Goal: Information Seeking & Learning: Learn about a topic

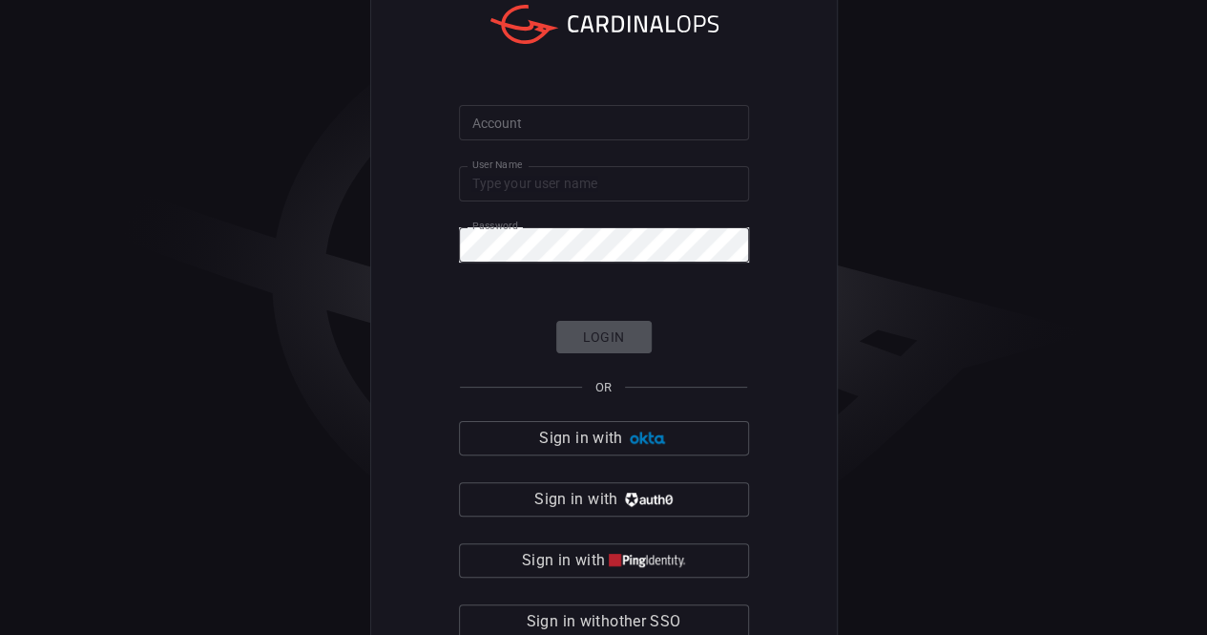
type input "[PERSON_NAME][EMAIL_ADDRESS][PERSON_NAME][DOMAIN_NAME]"
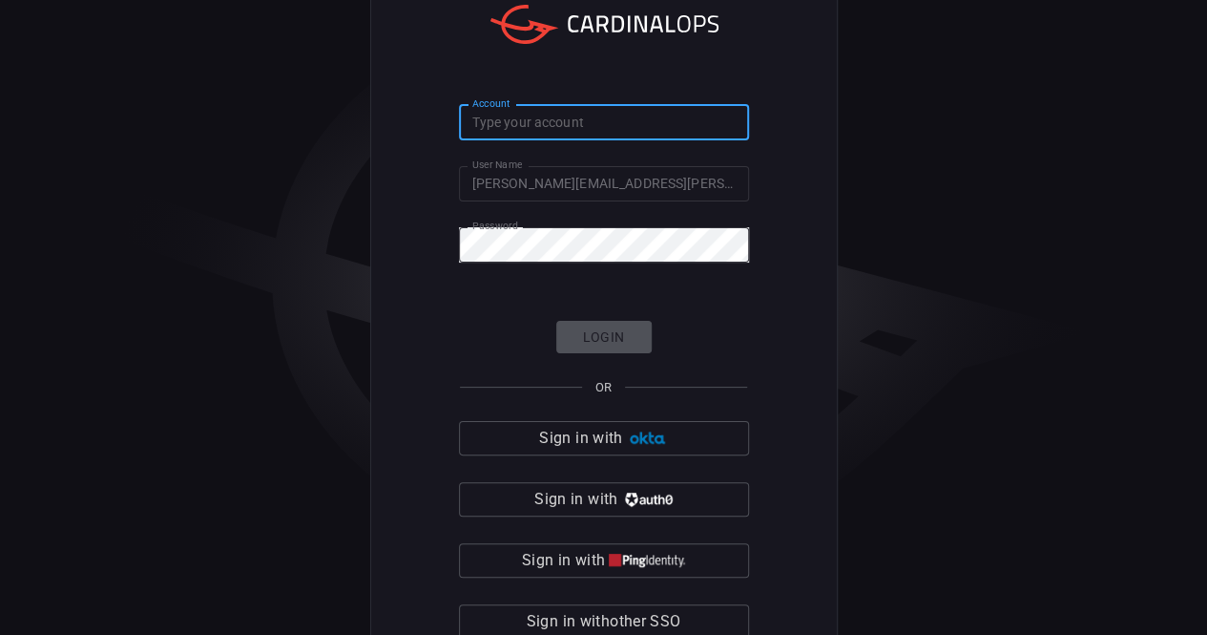
click at [680, 126] on input "Account" at bounding box center [604, 122] width 290 height 35
click at [596, 131] on input "Account" at bounding box center [604, 122] width 290 height 35
type input "[PERSON_NAME]"
click button "Login" at bounding box center [603, 337] width 95 height 33
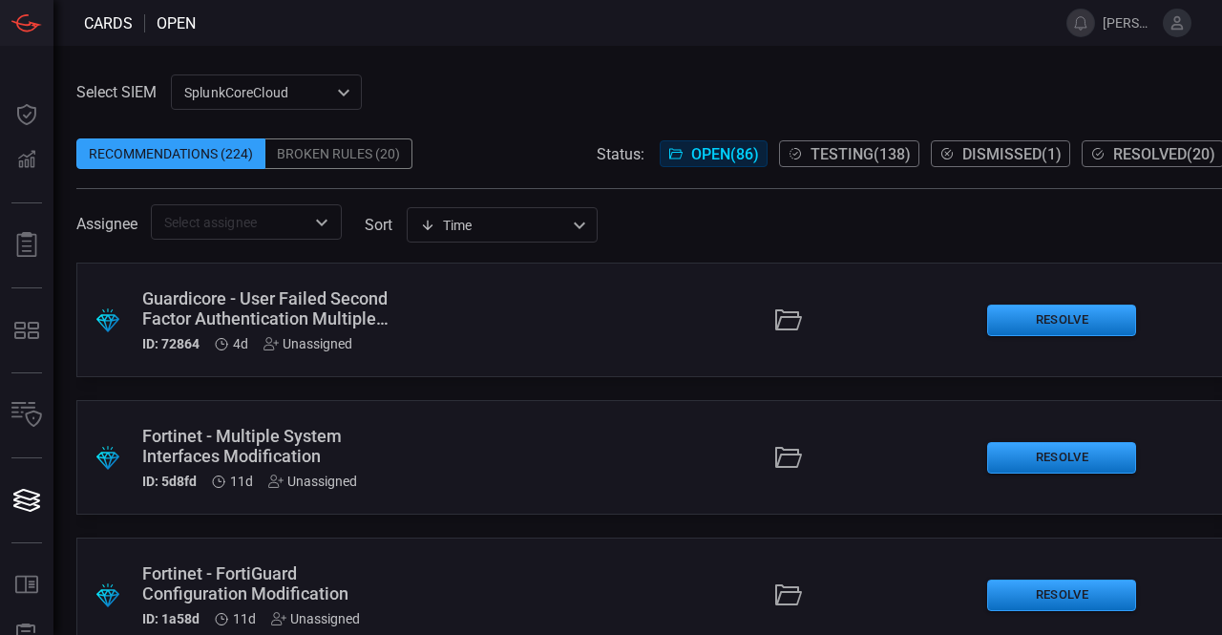
click at [833, 159] on span "Testing ( 138 )" at bounding box center [860, 154] width 100 height 18
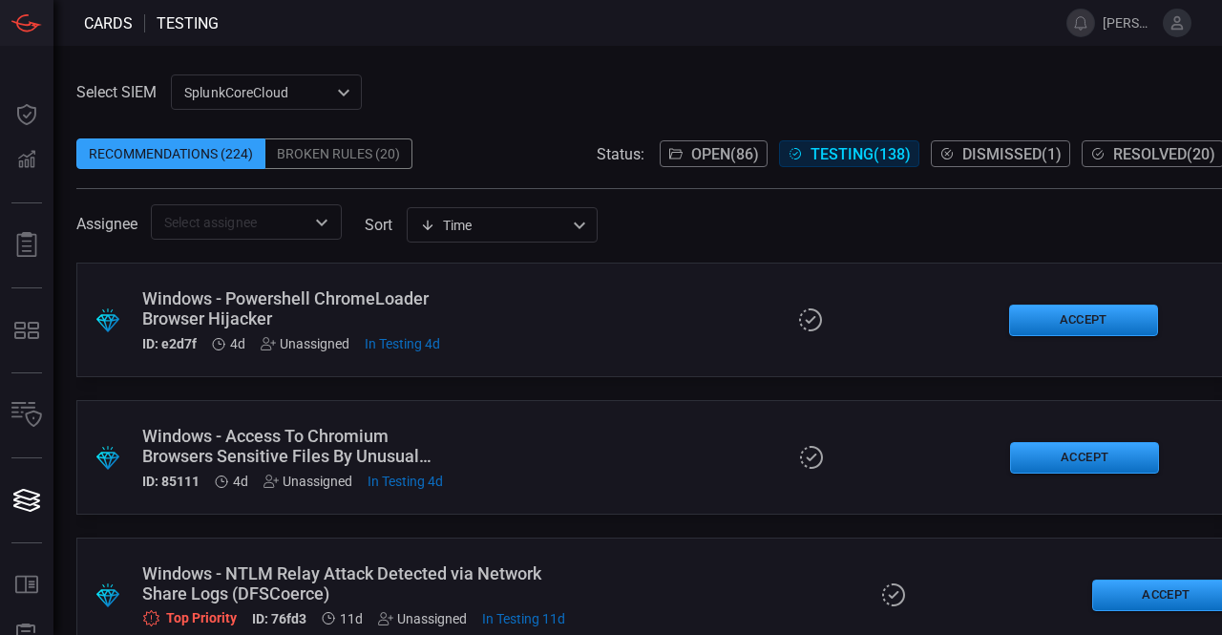
scroll to position [18622, 0]
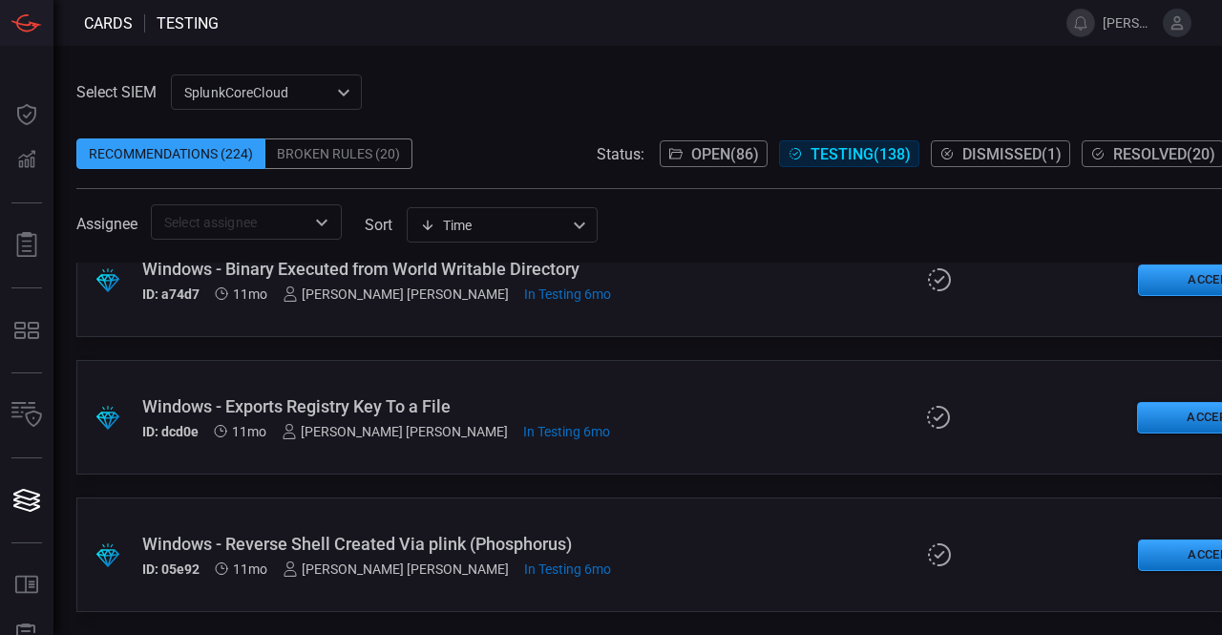
click at [459, 534] on div "Windows - Reverse Shell Created Via plink (Phosphorus)" at bounding box center [376, 544] width 469 height 20
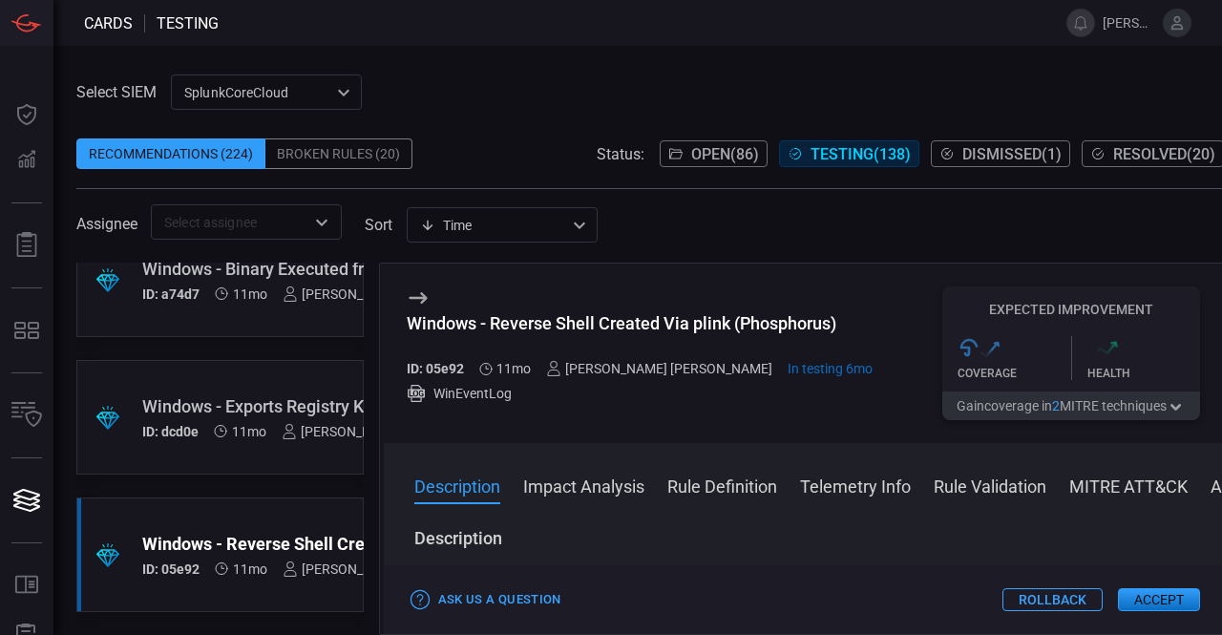
click at [582, 482] on button "Impact Analysis" at bounding box center [583, 484] width 121 height 23
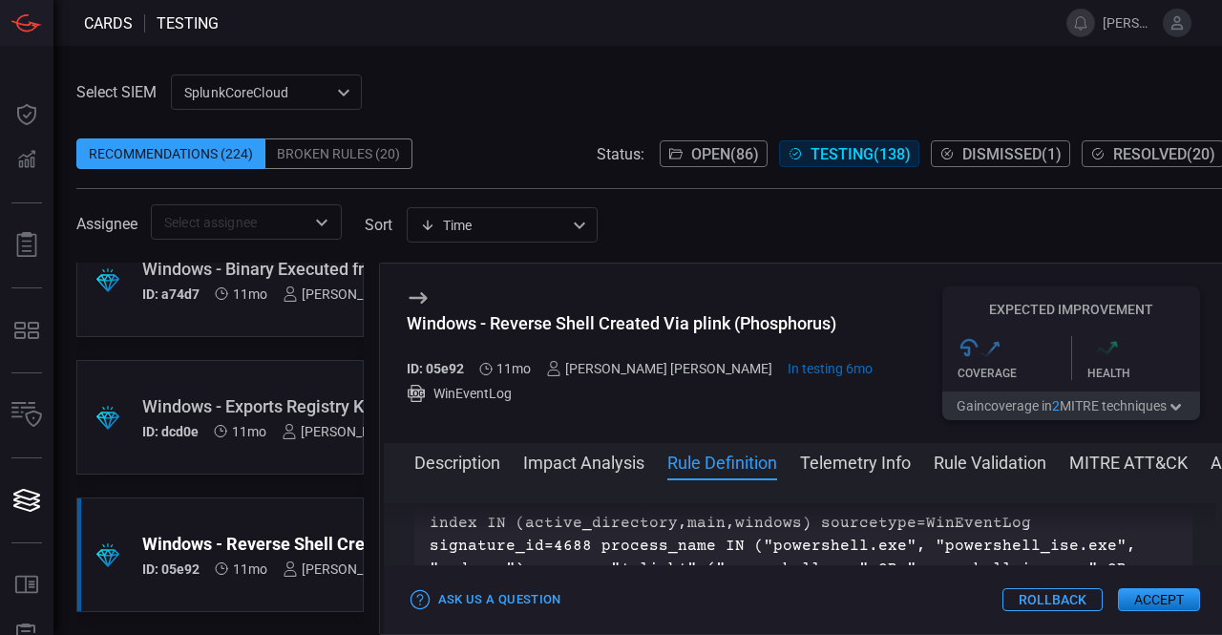
scroll to position [855, 0]
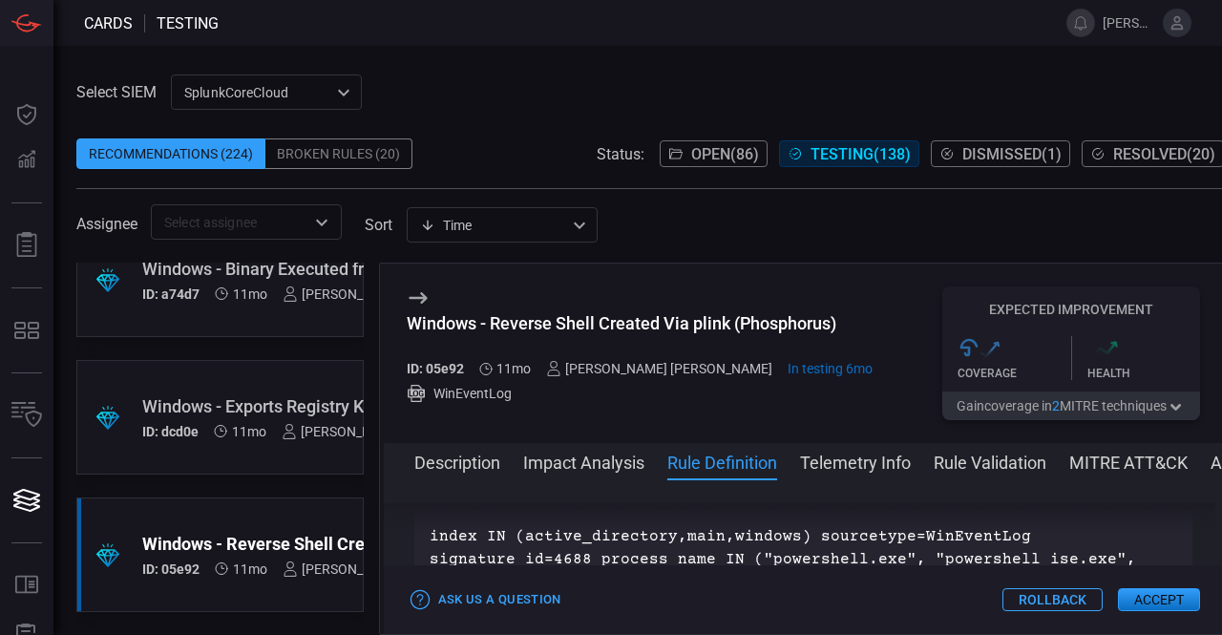
click at [1217, 565] on div "Ask Us a Question Rollback Accept" at bounding box center [804, 599] width 840 height 69
click at [1216, 565] on div "Ask Us a Question Rollback Accept" at bounding box center [804, 599] width 840 height 69
drag, startPoint x: 928, startPoint y: 535, endPoint x: 948, endPoint y: 541, distance: 20.8
click at [948, 541] on p "index IN (active_directory,main,windows) sourcetype=WinEventLog signature_id=46…" at bounding box center [803, 593] width 748 height 137
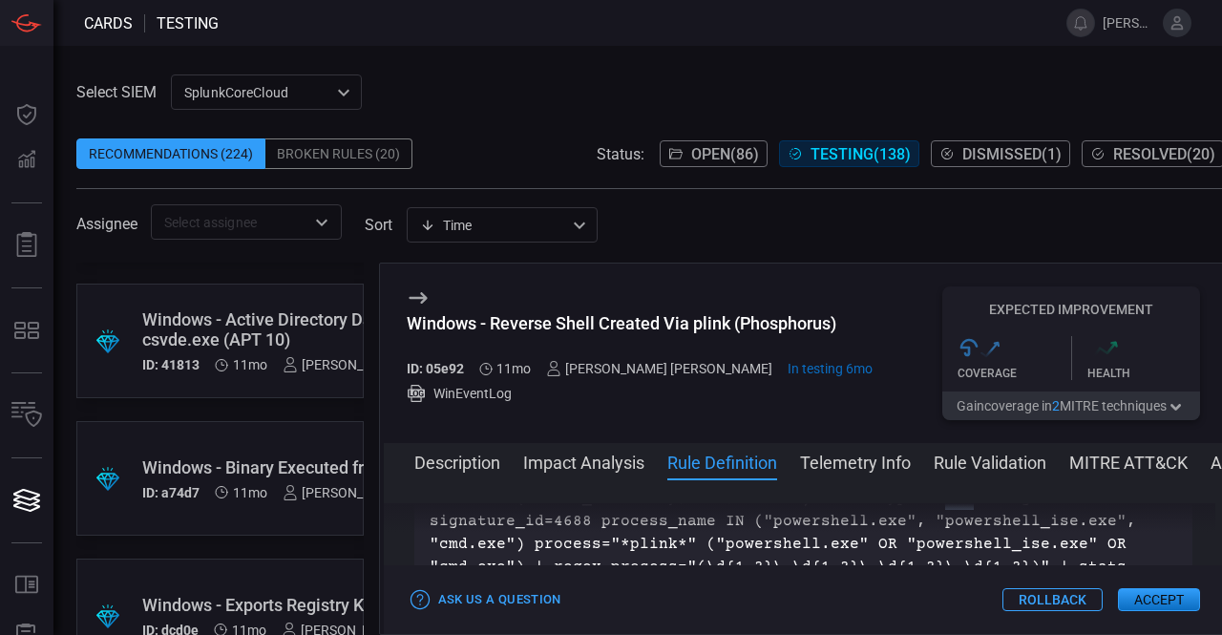
scroll to position [18622, 0]
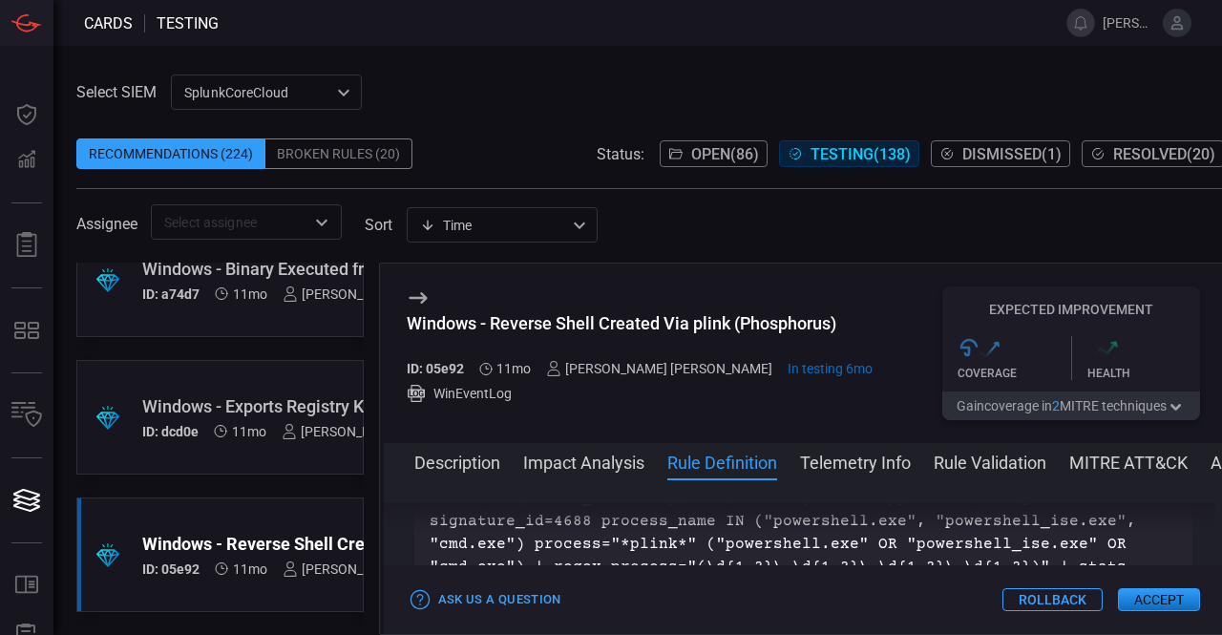
click at [241, 561] on span "11mo" at bounding box center [250, 568] width 34 height 15
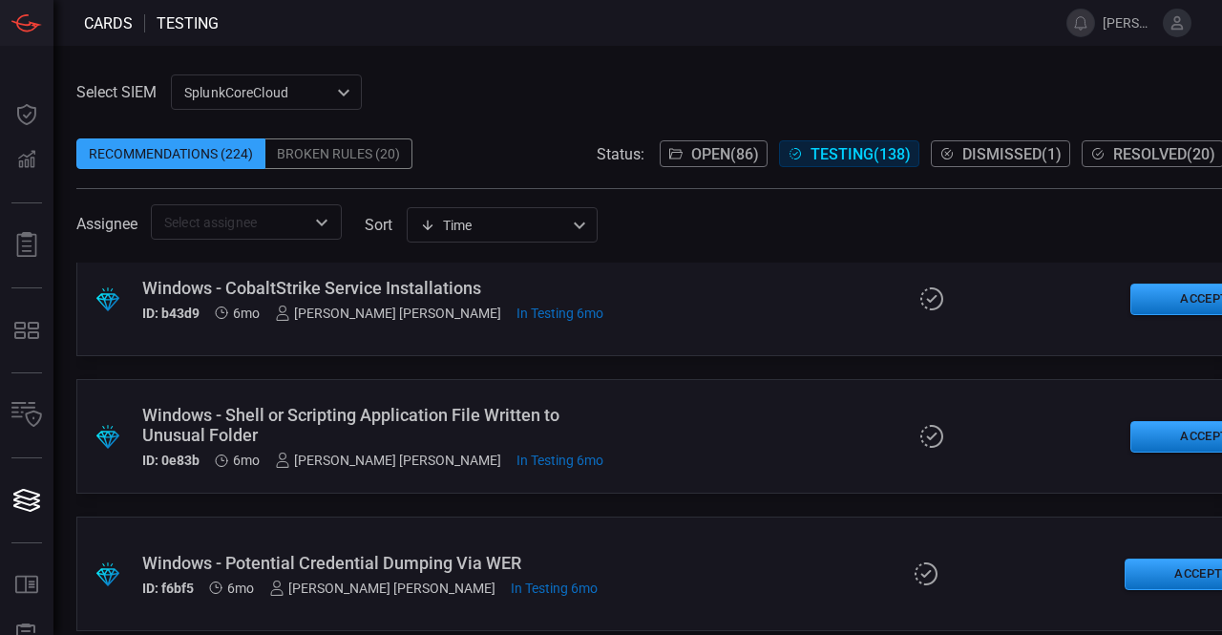
scroll to position [18417, 0]
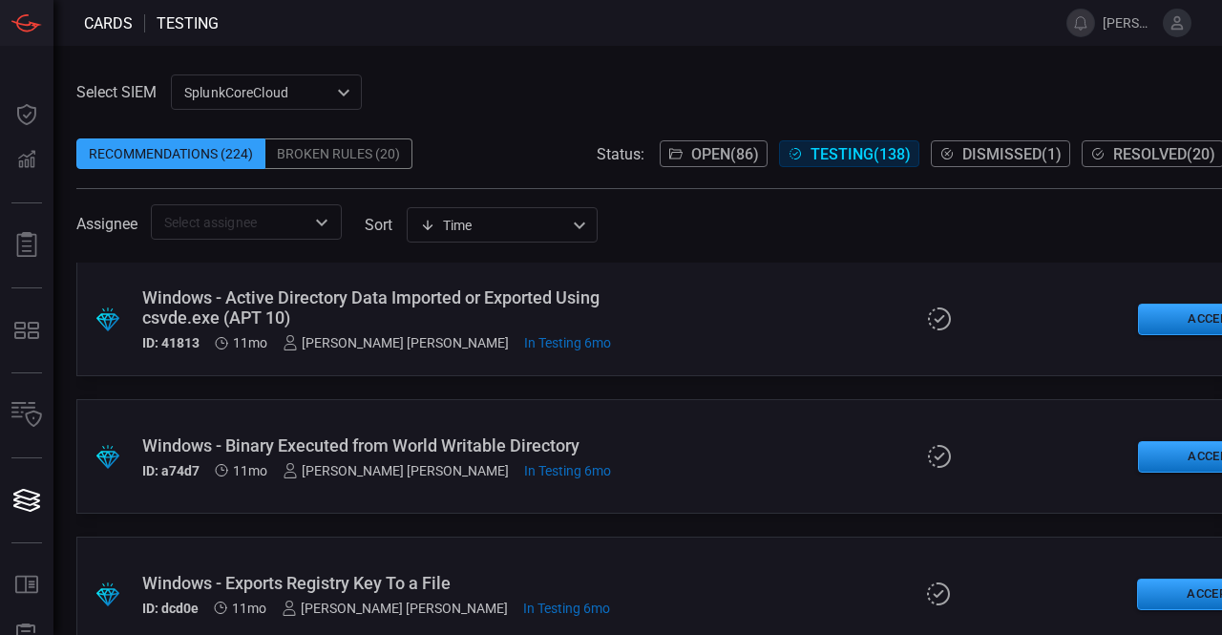
click at [436, 435] on div "Windows - Binary Executed from World Writable Directory" at bounding box center [376, 445] width 469 height 20
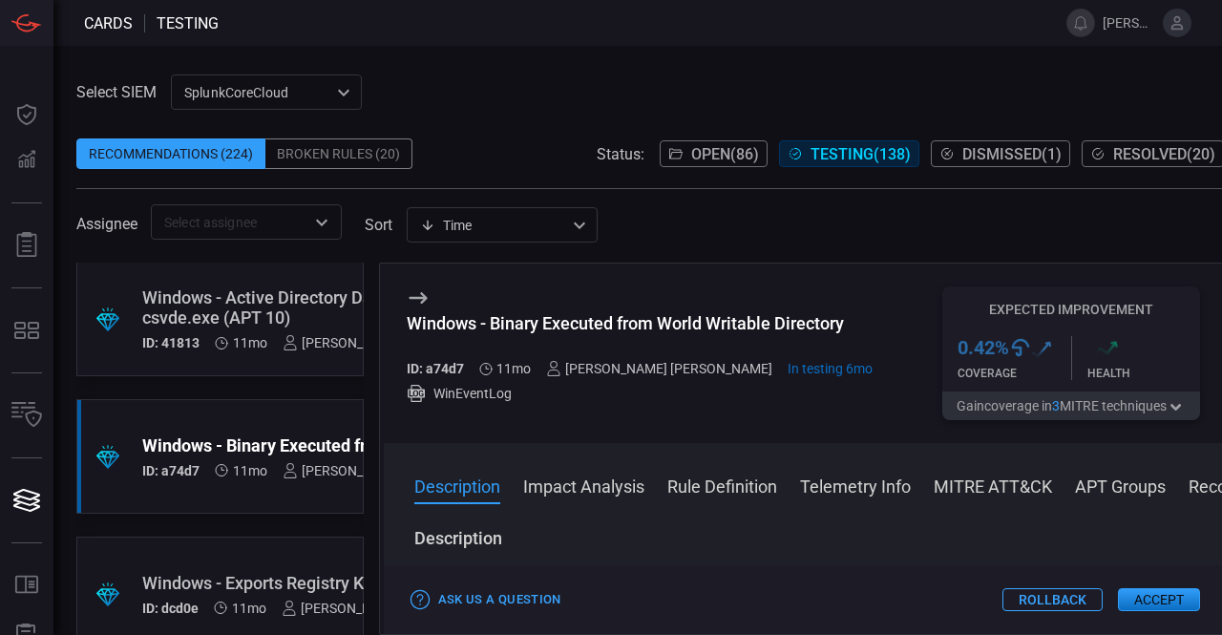
click at [744, 476] on button "Rule Definition" at bounding box center [722, 484] width 110 height 23
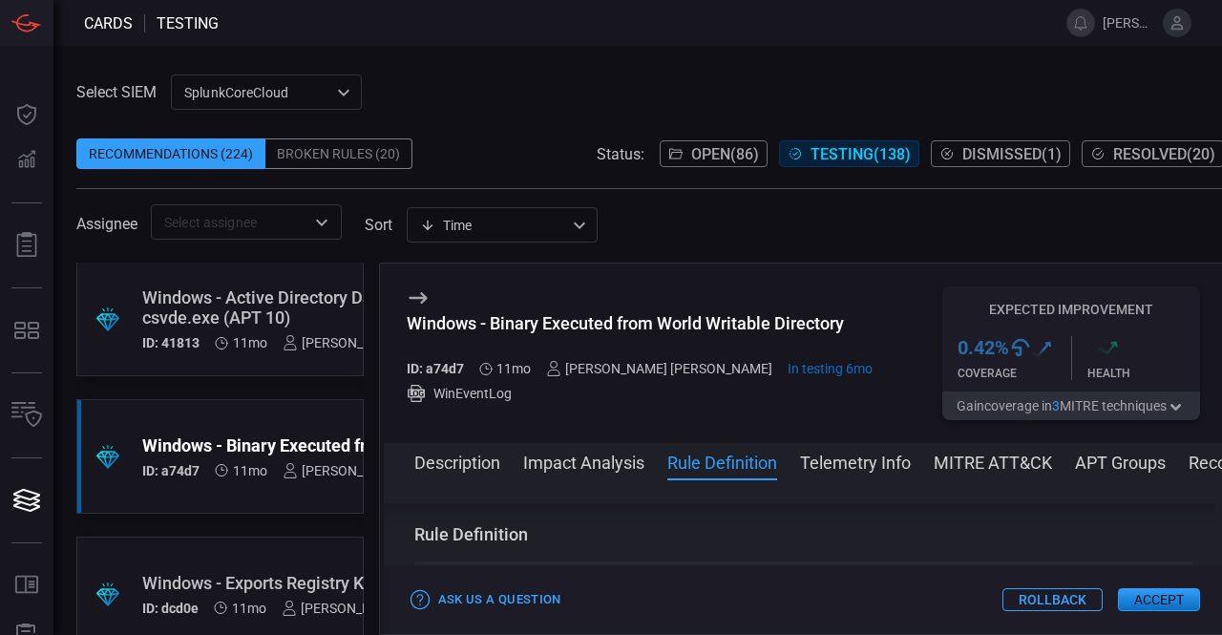
scroll to position [1101, 0]
drag, startPoint x: 473, startPoint y: 532, endPoint x: 505, endPoint y: 538, distance: 32.2
click at [505, 538] on div "Description A world-writable directory with the sticky bit set ensures that eve…" at bounding box center [804, 553] width 840 height 100
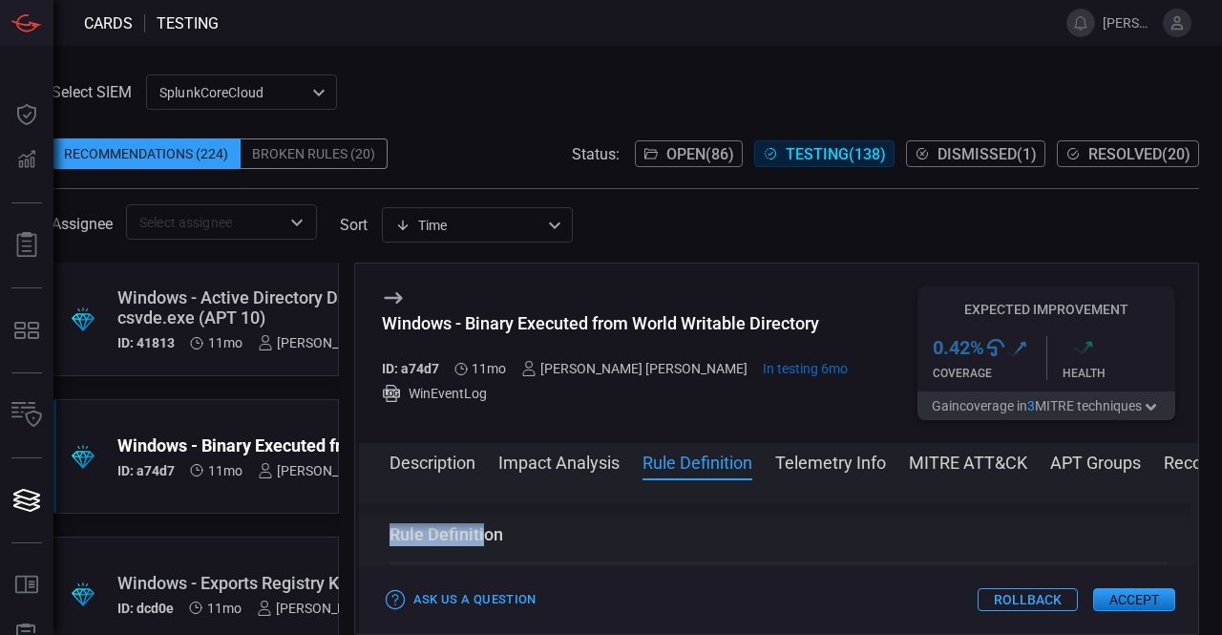
scroll to position [0, 29]
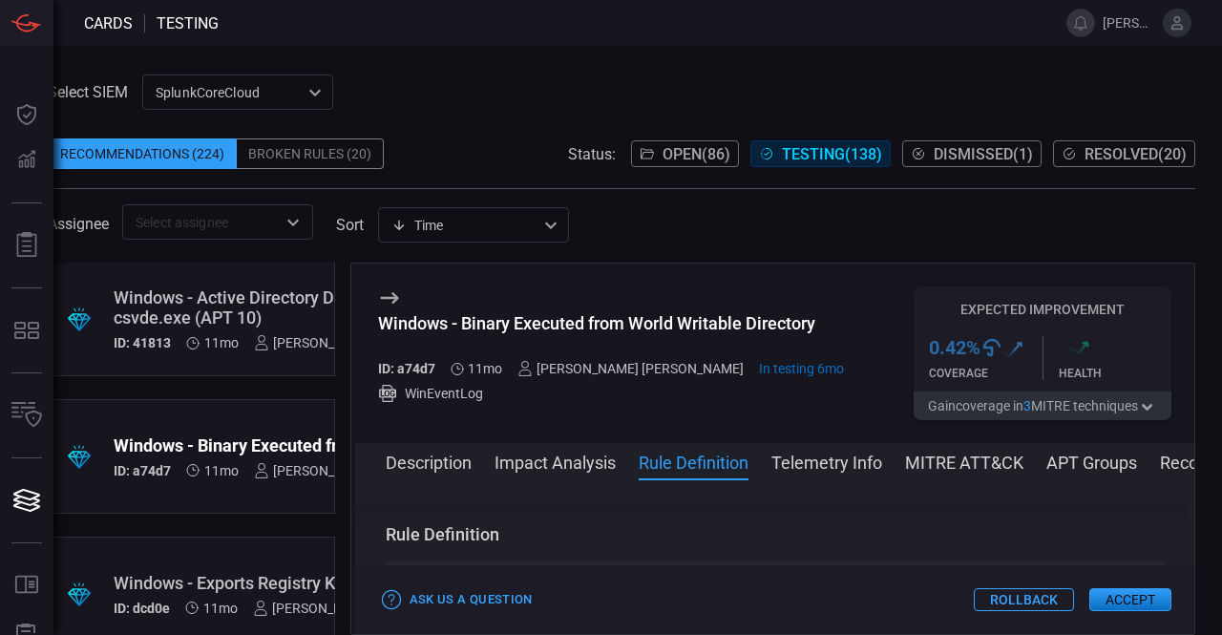
click at [505, 538] on h3 "Rule Definition" at bounding box center [775, 534] width 779 height 23
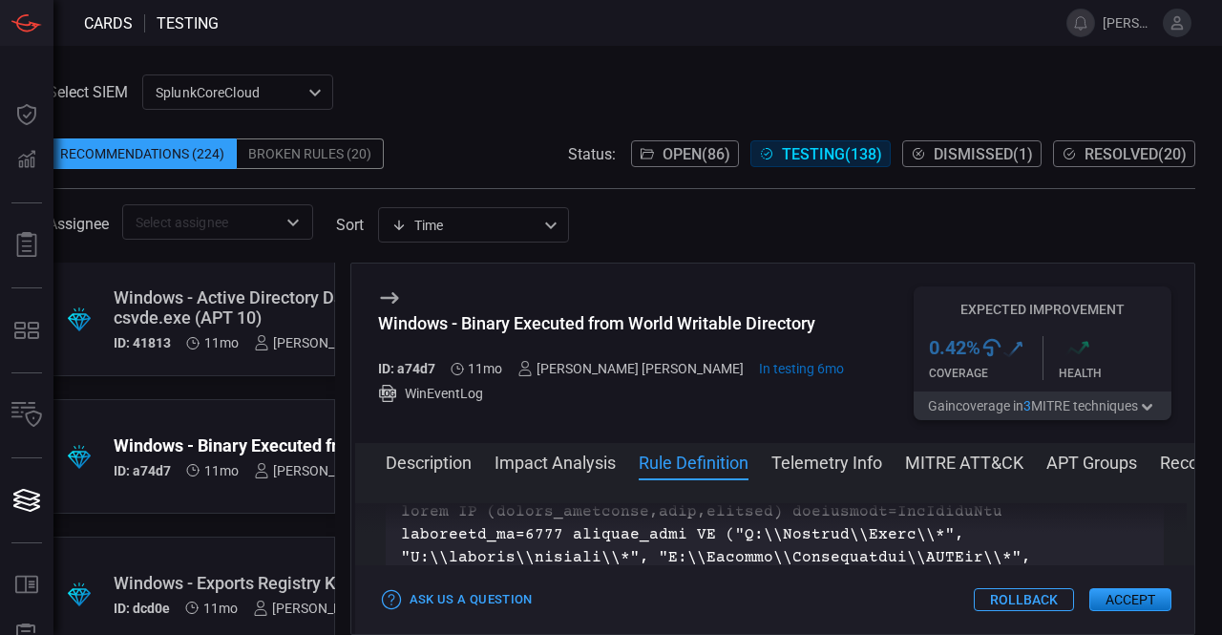
scroll to position [1216, 0]
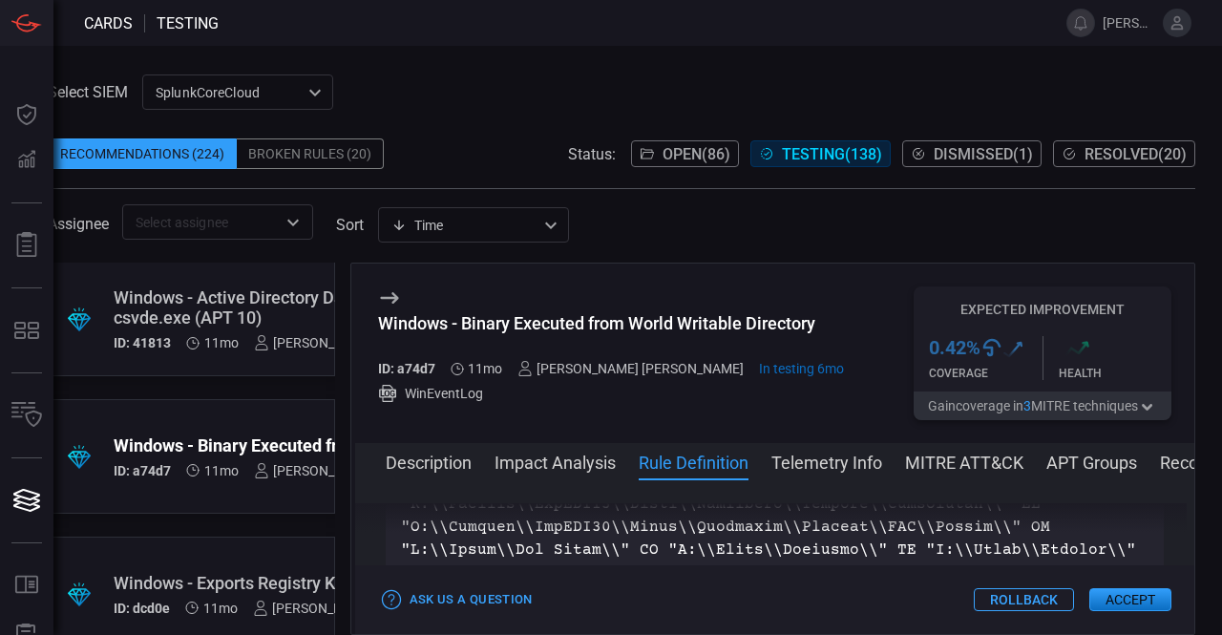
scroll to position [2094, 0]
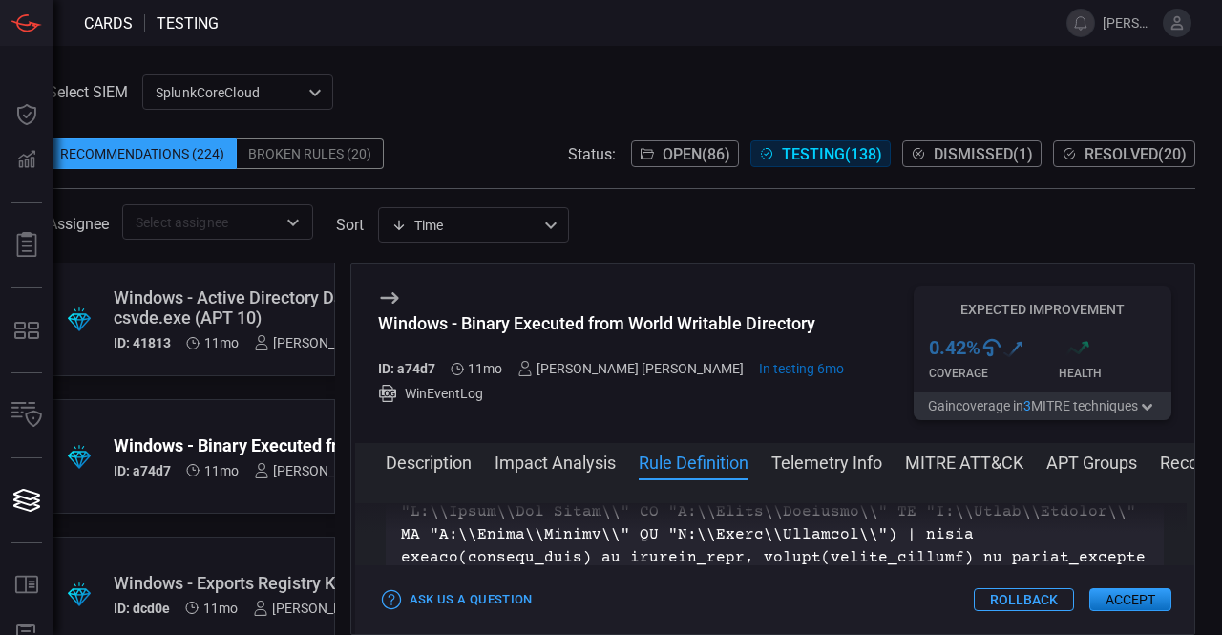
click at [920, 526] on div "Description A world-writable directory with the sticky bit set ensures that eve…" at bounding box center [775, 553] width 840 height 100
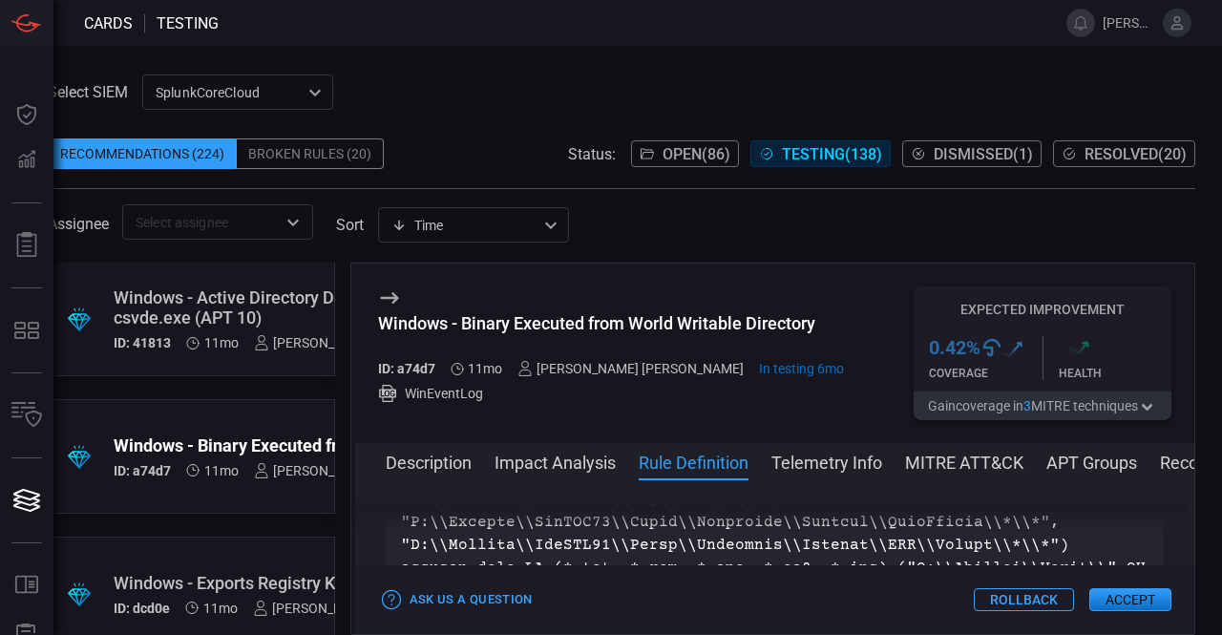
scroll to position [1750, 0]
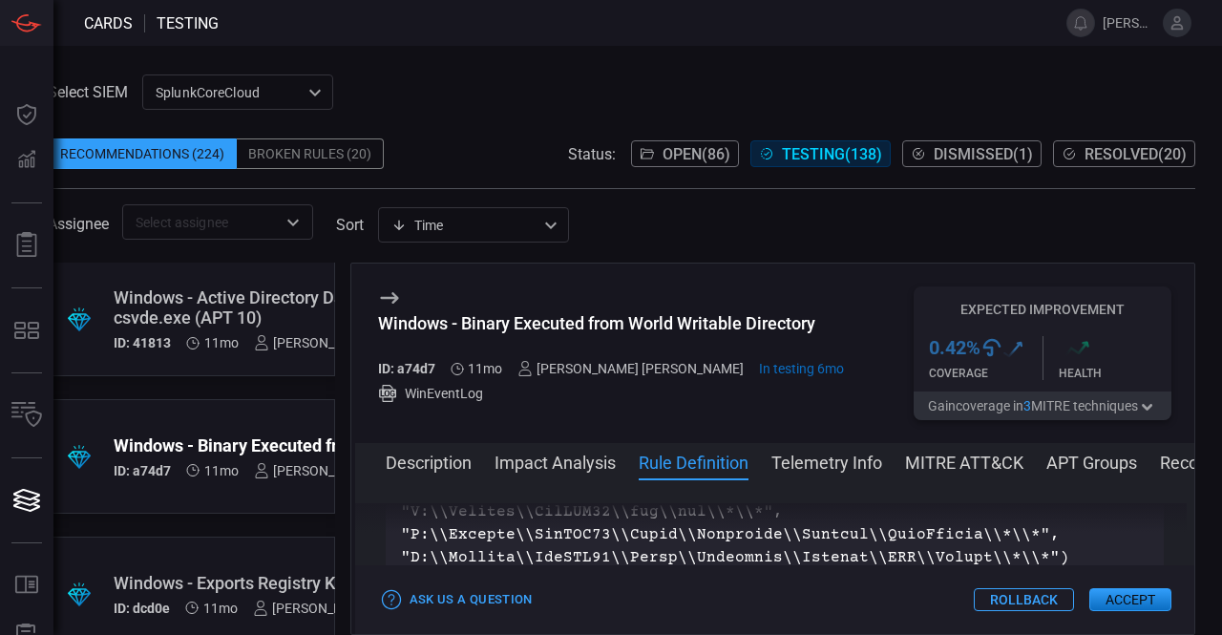
click at [1187, 565] on div "Ask Us a Question Rollback Accept" at bounding box center [775, 599] width 840 height 69
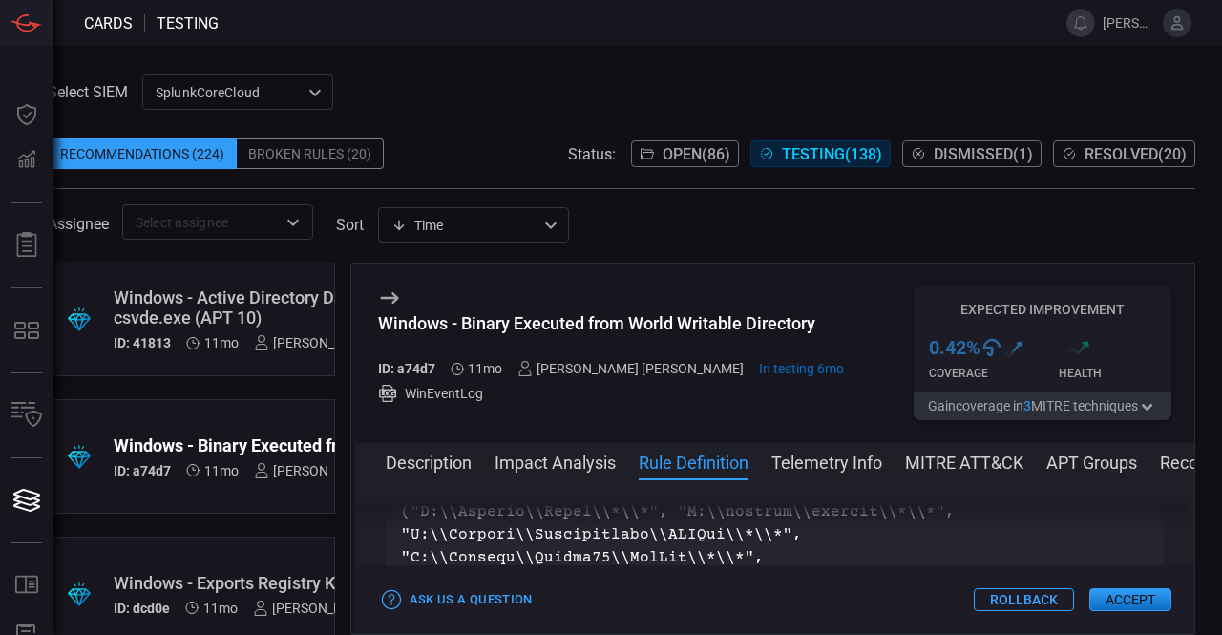
scroll to position [17740, 208]
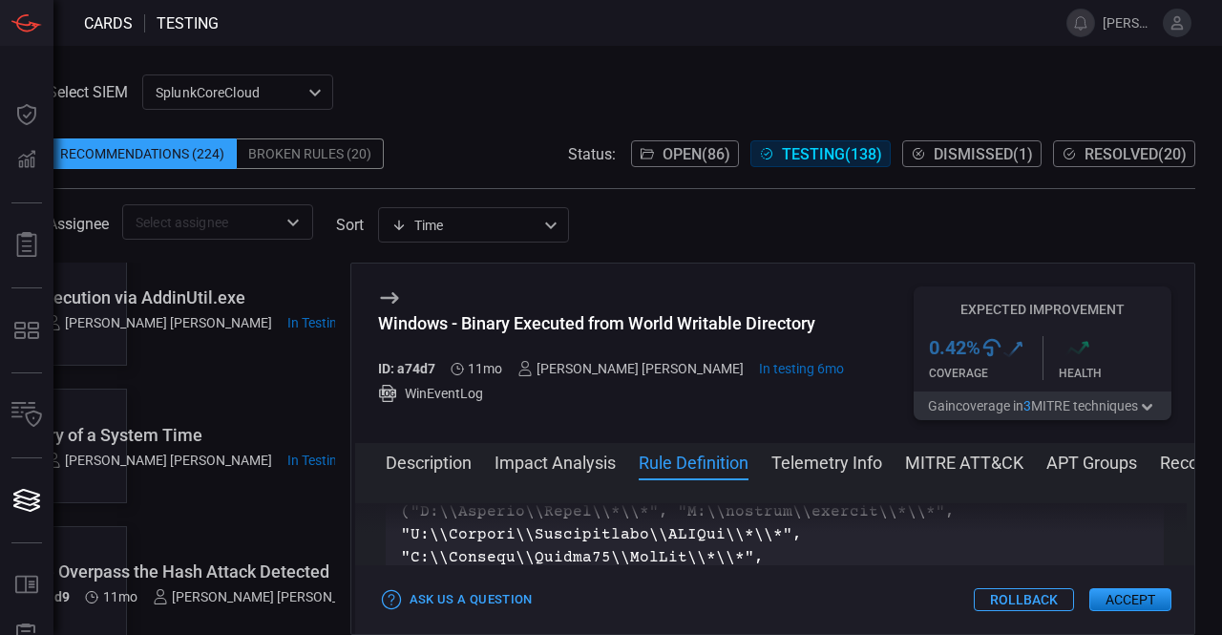
click at [134, 441] on div "Windows - Discovery of a System Time" at bounding box center [140, 435] width 469 height 20
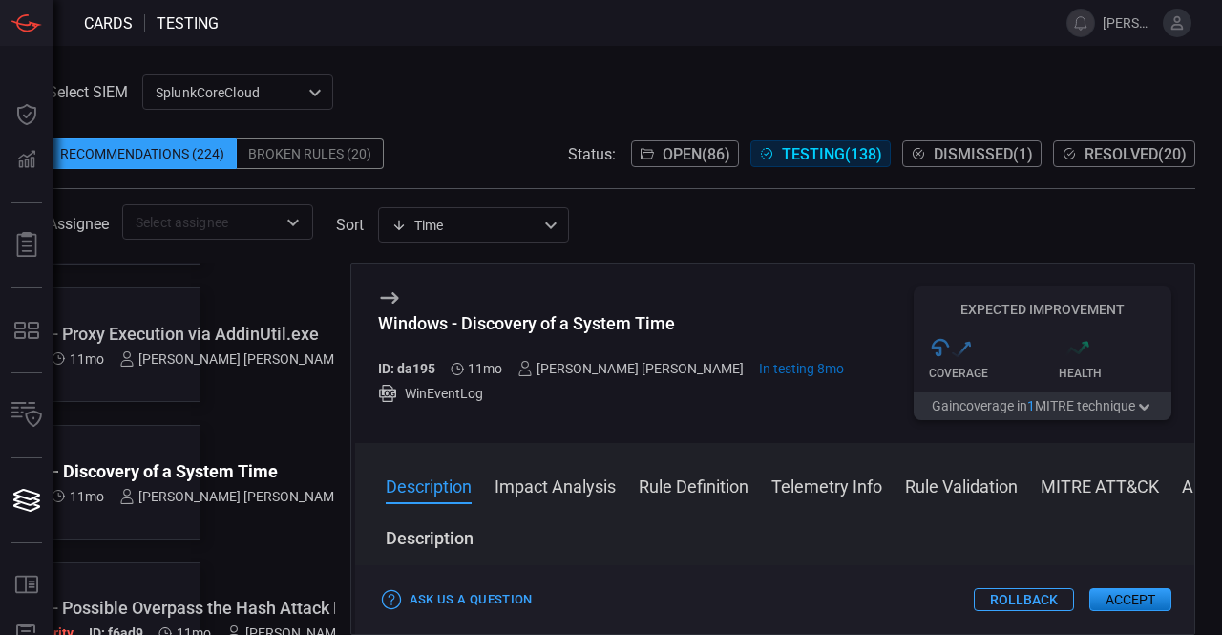
scroll to position [17705, 135]
click at [729, 484] on button "Rule Definition" at bounding box center [693, 484] width 110 height 23
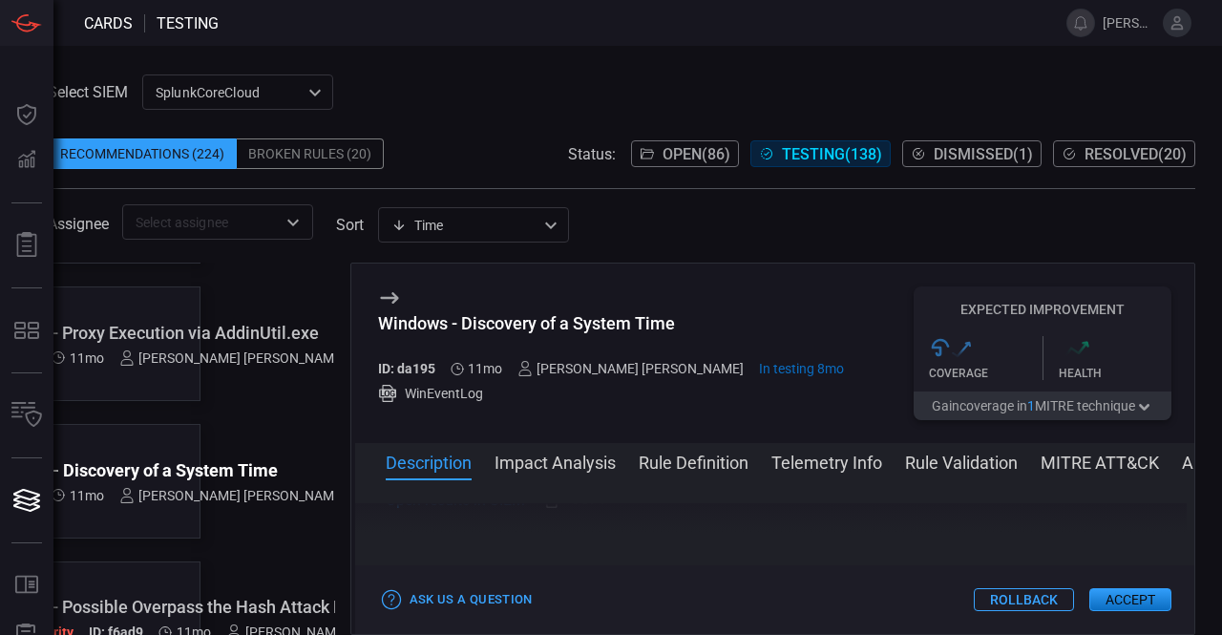
scroll to position [712, 0]
drag, startPoint x: 429, startPoint y: 532, endPoint x: 449, endPoint y: 534, distance: 19.2
click at [449, 534] on div "Description The Windows system time is a critical aspect of security operations…" at bounding box center [775, 553] width 840 height 100
click at [449, 534] on h3 "Rule Definition" at bounding box center [775, 534] width 779 height 23
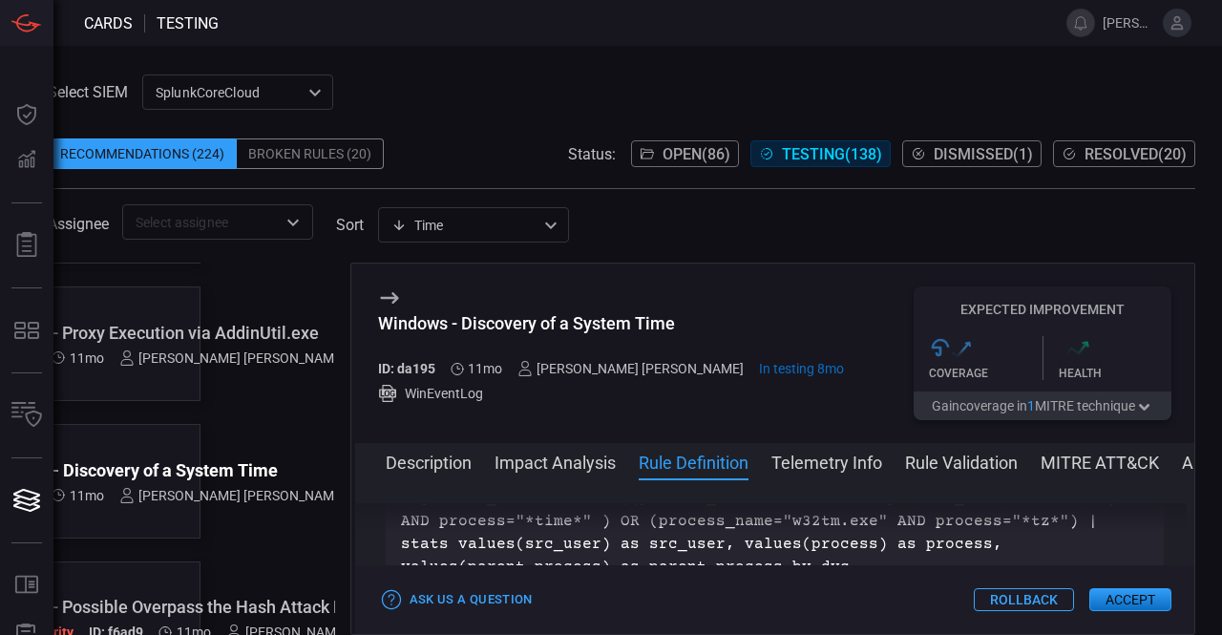
scroll to position [827, 0]
click at [447, 459] on button "Description" at bounding box center [429, 461] width 86 height 23
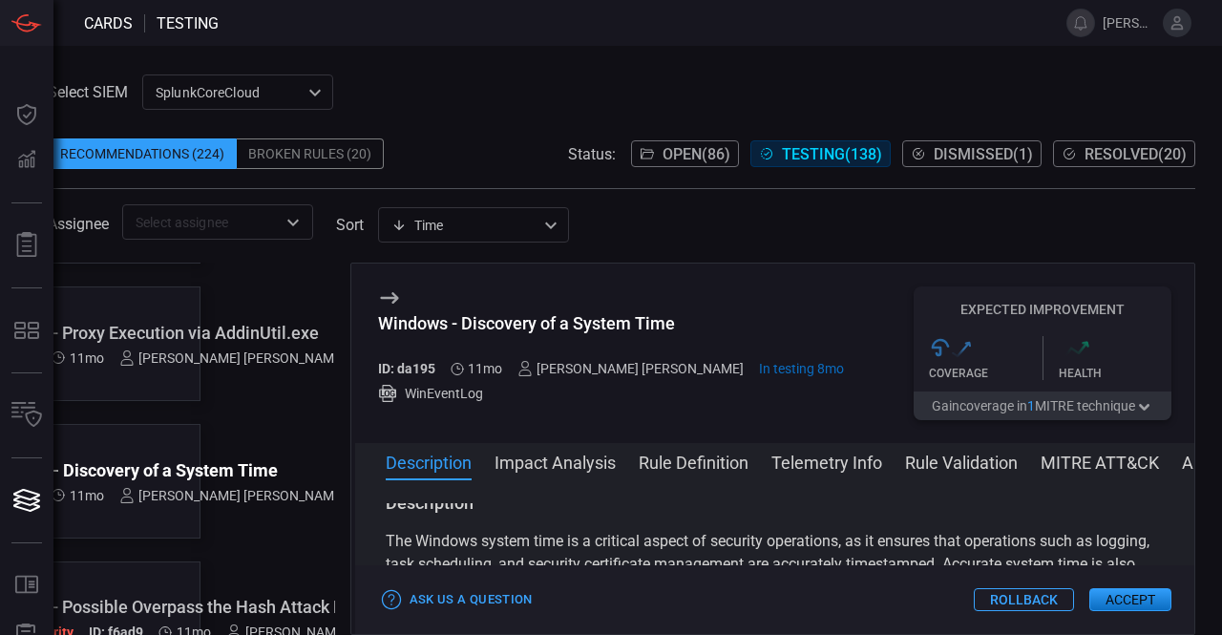
scroll to position [0, 0]
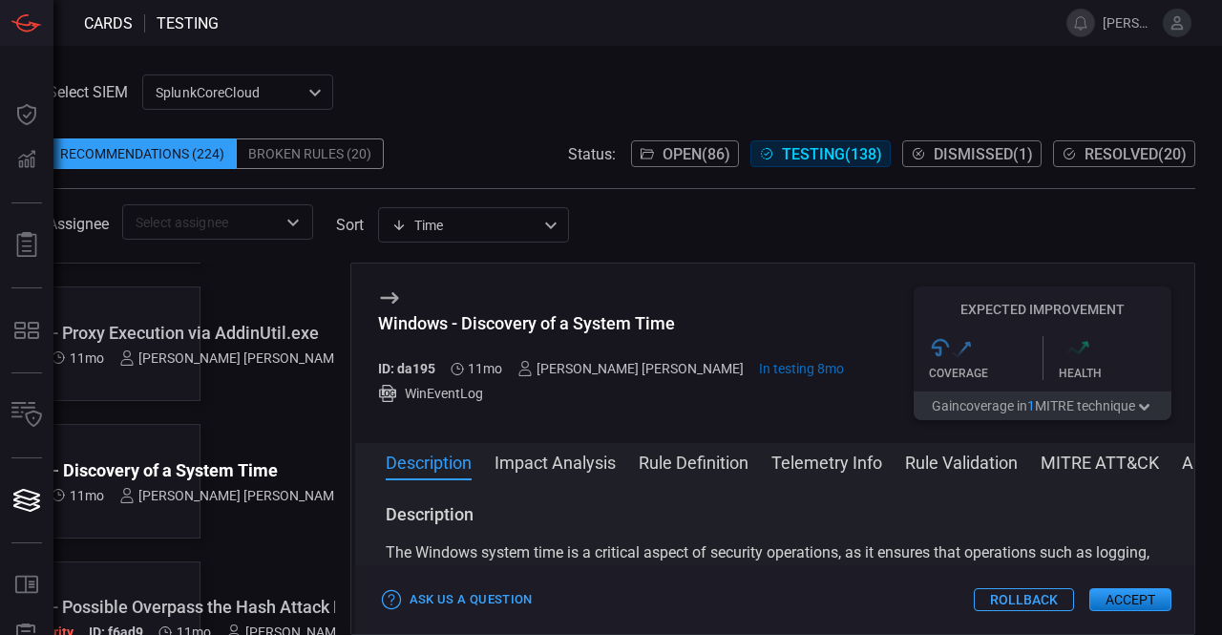
click at [954, 521] on h3 "Description" at bounding box center [775, 514] width 779 height 23
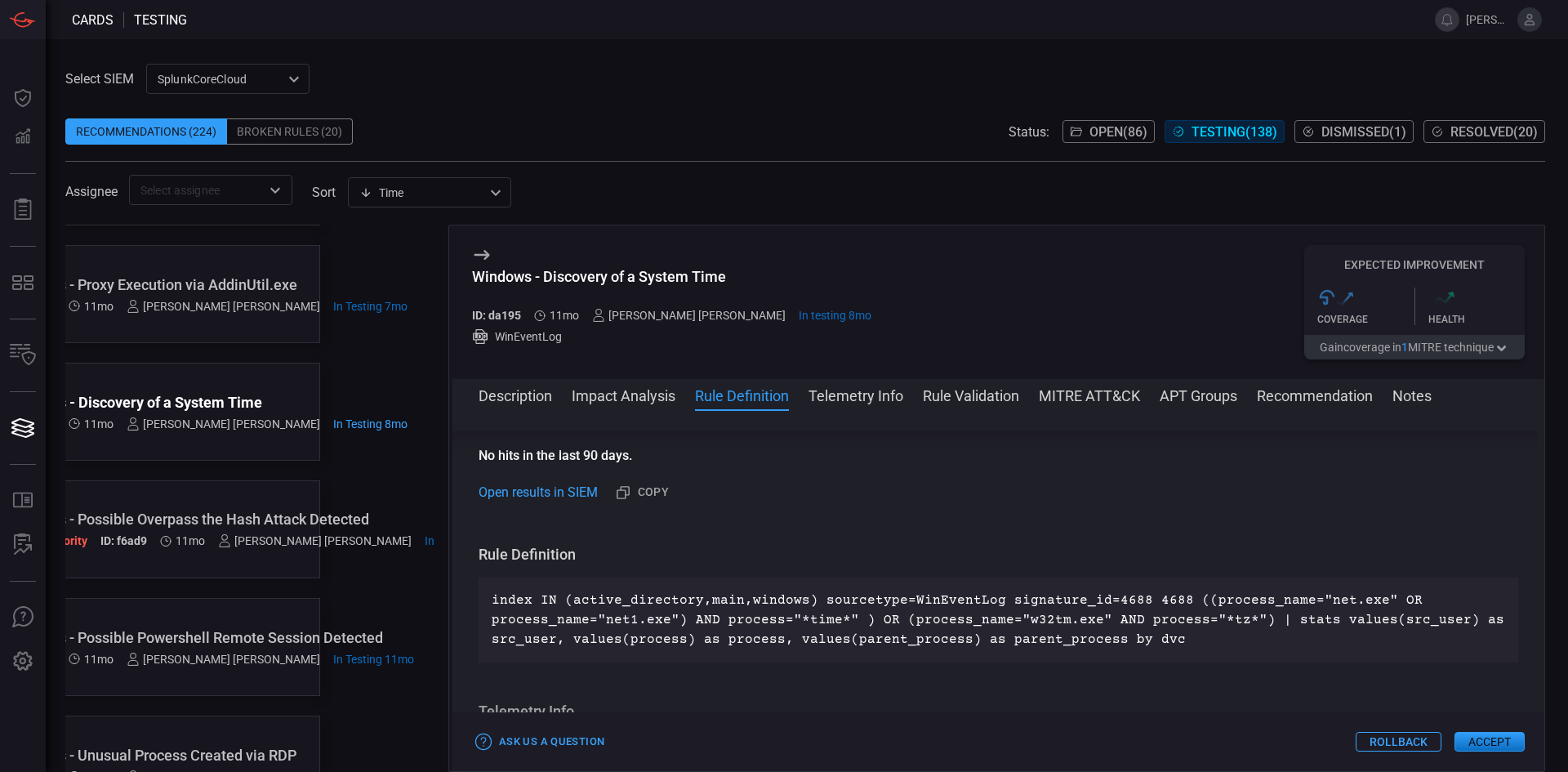
scroll to position [490, 0]
